Goal: Navigation & Orientation: Go to known website

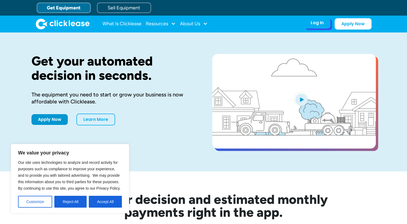
click at [317, 22] on div "Log In" at bounding box center [317, 22] width 13 height 5
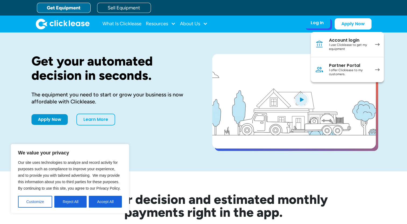
click at [342, 43] on div "I use Clicklease to get my equipment" at bounding box center [349, 47] width 41 height 8
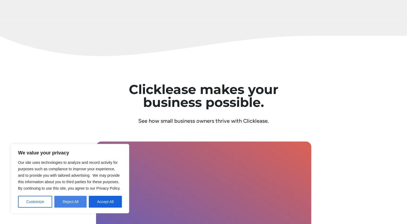
drag, startPoint x: 0, startPoint y: 0, endPoint x: 70, endPoint y: 201, distance: 212.6
click at [70, 201] on button "Reject All" at bounding box center [70, 202] width 32 height 12
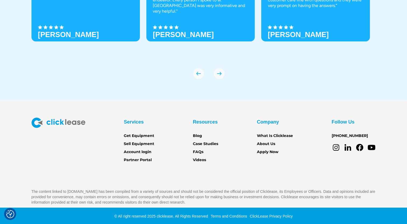
scroll to position [1889, 0]
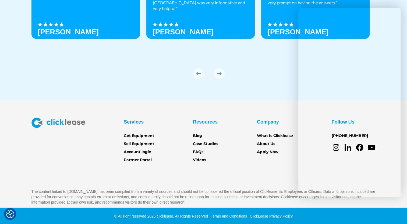
click at [267, 82] on div "We Love Our Customers “Easy application and quick instant decision. Clicklease …" at bounding box center [203, 8] width 344 height 186
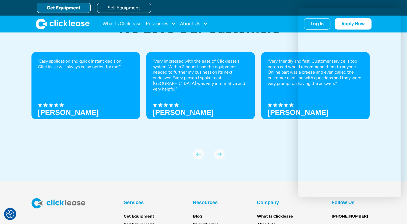
scroll to position [1862, 0]
